Goal: Task Accomplishment & Management: Use online tool/utility

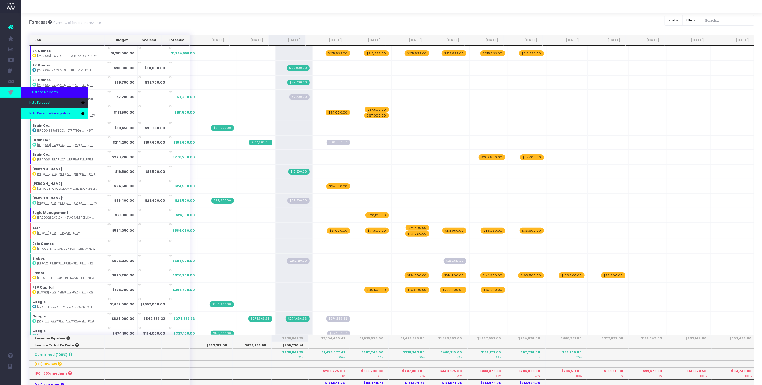
click at [36, 114] on span "Koto Revenue Recognition" at bounding box center [49, 113] width 40 height 5
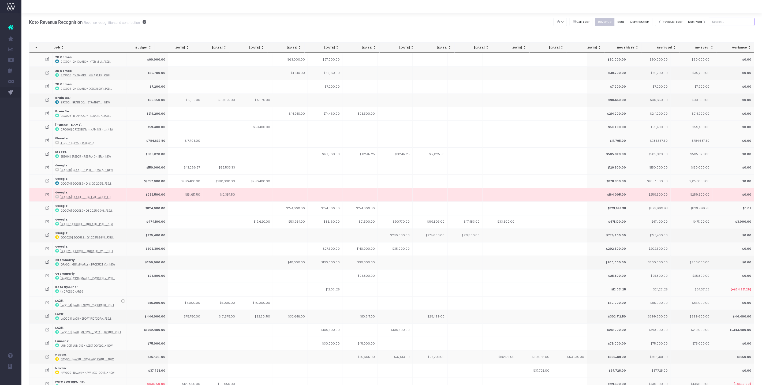
click at [733, 23] on input "text" at bounding box center [732, 22] width 46 height 8
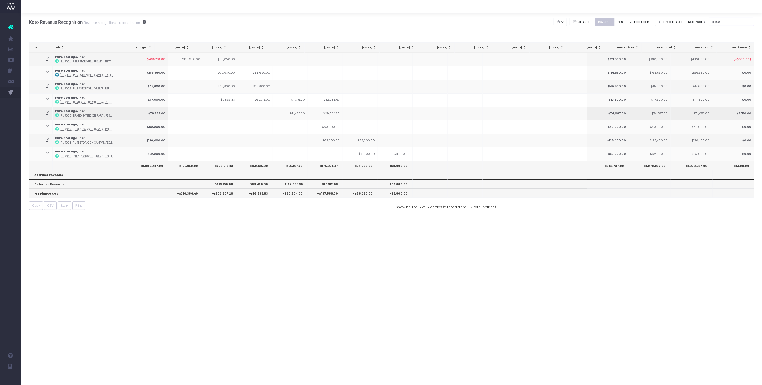
type input "pur00"
click at [221, 118] on td at bounding box center [220, 113] width 35 height 13
click at [47, 102] on td at bounding box center [40, 99] width 23 height 13
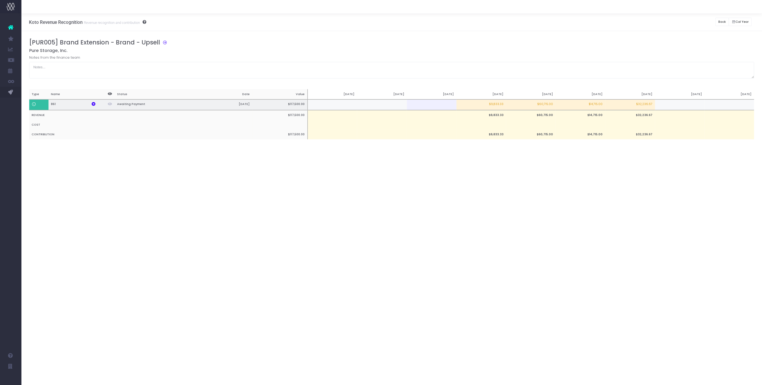
click at [683, 104] on td at bounding box center [680, 104] width 50 height 11
click at [651, 104] on td "$32,236.67" at bounding box center [630, 104] width 50 height 11
type input "$32,236.67"
click at [0, 0] on input "$32,236.67" at bounding box center [0, 0] width 0 height 0
click at [648, 82] on div "[PUR005] Brand Extension - Brand - Upsell Pure Storage, Inc. Notes from the fin…" at bounding box center [391, 94] width 725 height 111
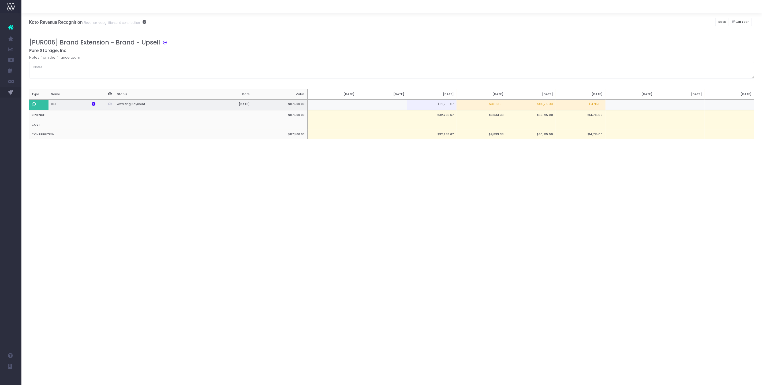
click at [684, 105] on td at bounding box center [680, 104] width 50 height 11
type input "10638.1"
click at [641, 107] on td at bounding box center [630, 104] width 50 height 11
type input "21598.57"
click at [631, 178] on div "Koto Revenue Recognition Revenue recognition and contribution Back Hide history…" at bounding box center [391, 198] width 740 height 371
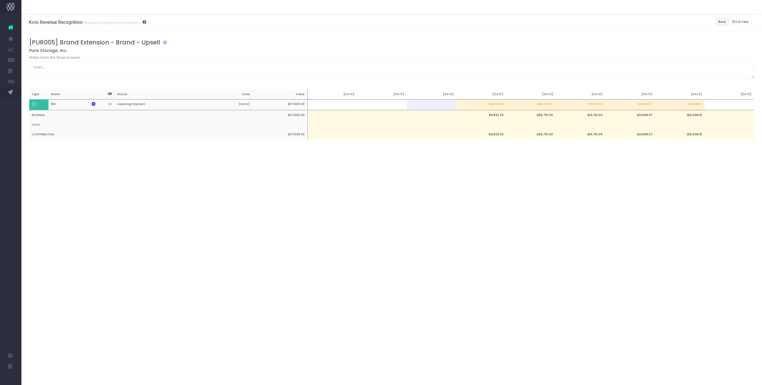
click at [723, 23] on button "Back" at bounding box center [722, 22] width 14 height 8
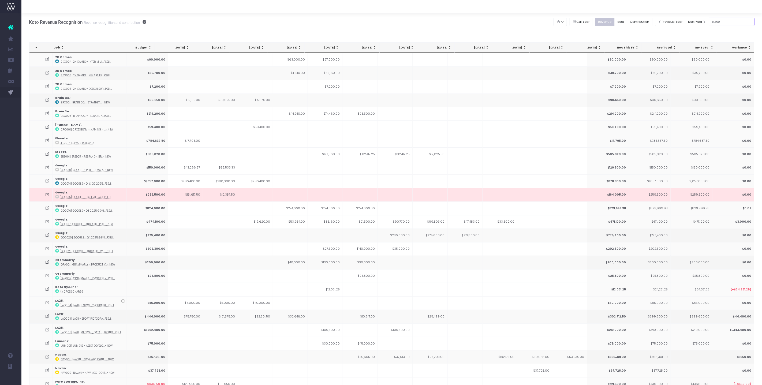
click at [746, 24] on input "pur00" at bounding box center [732, 22] width 46 height 8
type input "pur006"
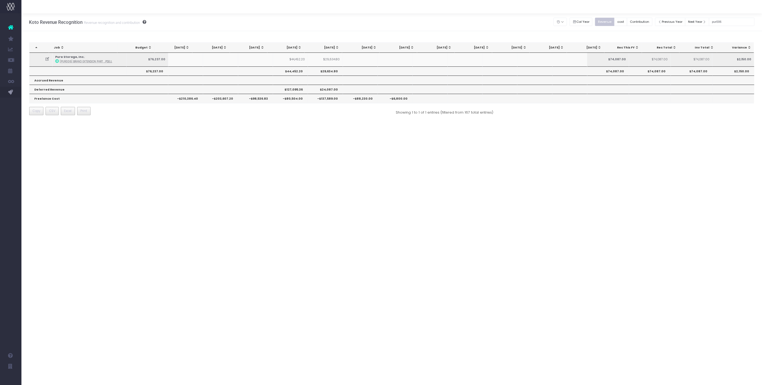
click at [45, 59] on icon at bounding box center [47, 59] width 5 height 5
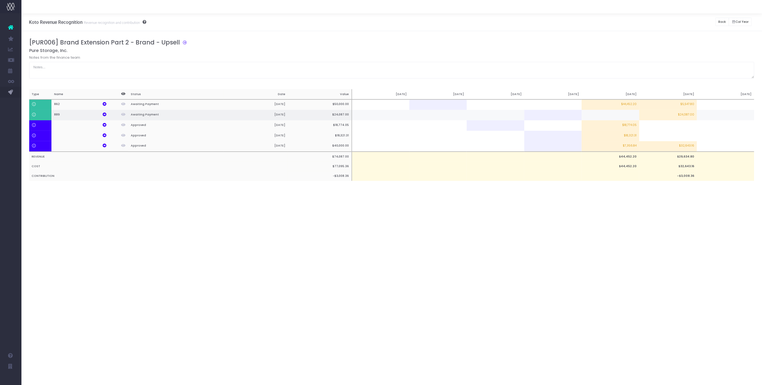
click at [713, 116] on td at bounding box center [726, 115] width 58 height 10
click at [688, 116] on td "$24,087.00" at bounding box center [668, 115] width 58 height 10
type input "$24,087.00"
click at [711, 112] on td at bounding box center [726, 115] width 58 height 10
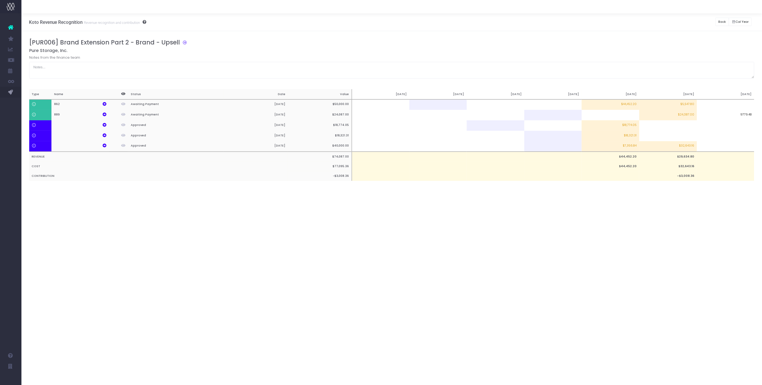
click at [681, 186] on div "[PUR006] Brand Extension Part 2 - Brand - Upsell Pure Storage, Inc. Notes from …" at bounding box center [391, 115] width 725 height 153
click at [691, 115] on td "$24,087.00" at bounding box center [668, 115] width 58 height 10
type input "14307.52"
click at [725, 149] on td at bounding box center [726, 146] width 58 height 11
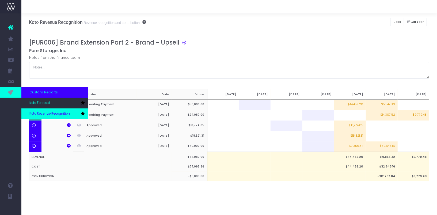
click at [48, 111] on link "Koto Revenue Recognition" at bounding box center [54, 113] width 67 height 11
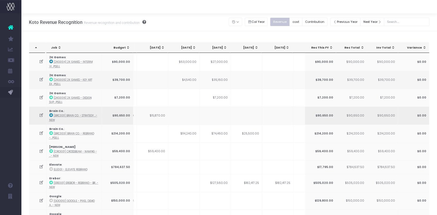
scroll to position [0, 202]
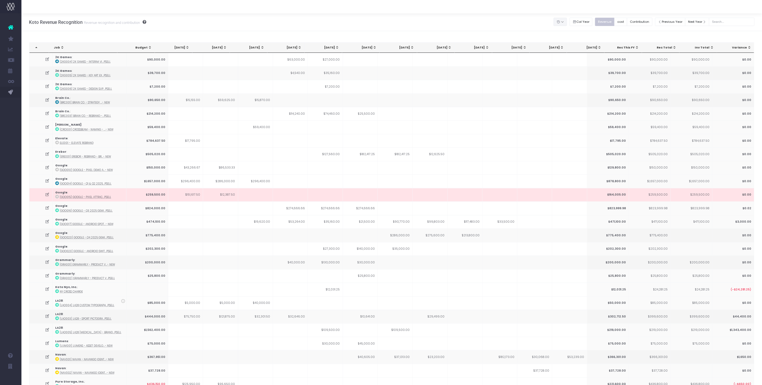
click at [437, 22] on button "button" at bounding box center [559, 22] width 13 height 8
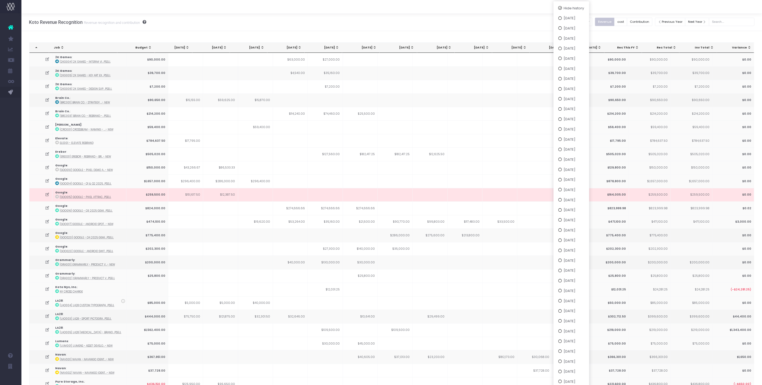
click at [437, 24] on div "Koto Revenue Recognition Revenue recognition and contribution Back Hide history…" at bounding box center [391, 22] width 740 height 18
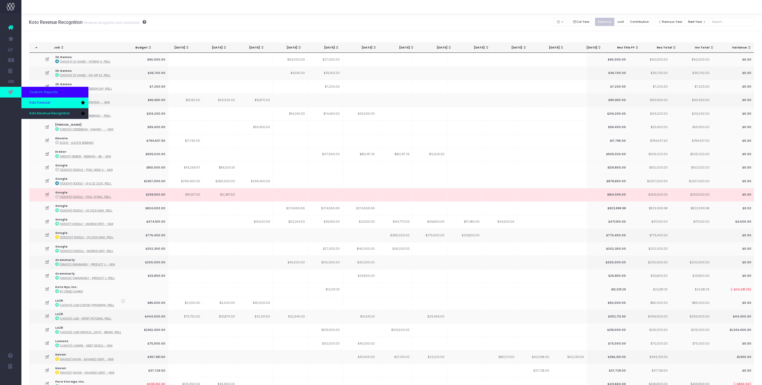
click at [42, 102] on span "Koto Forecast" at bounding box center [39, 102] width 21 height 5
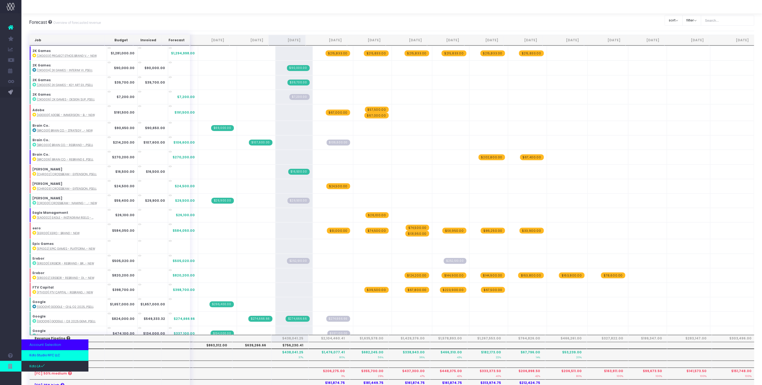
click at [38, 355] on span "Koto Studio NYC LLC" at bounding box center [44, 355] width 31 height 5
